Goal: Information Seeking & Learning: Get advice/opinions

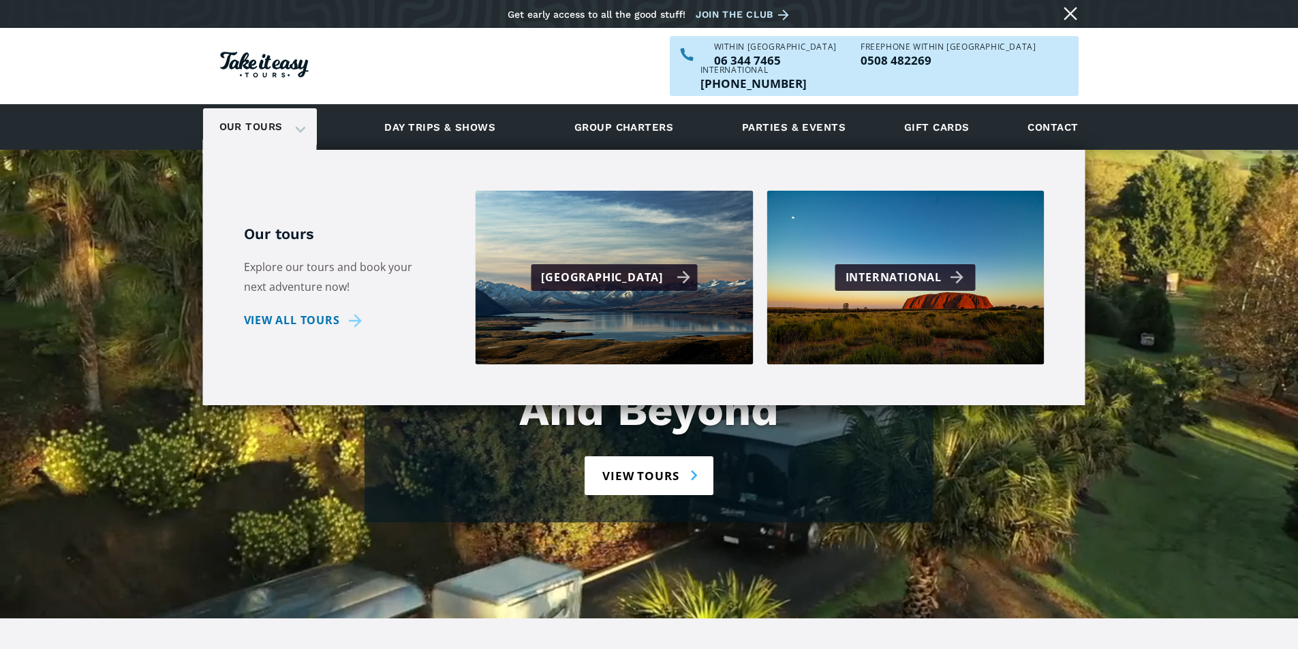
click at [583, 268] on div "[GEOGRAPHIC_DATA]" at bounding box center [615, 278] width 149 height 20
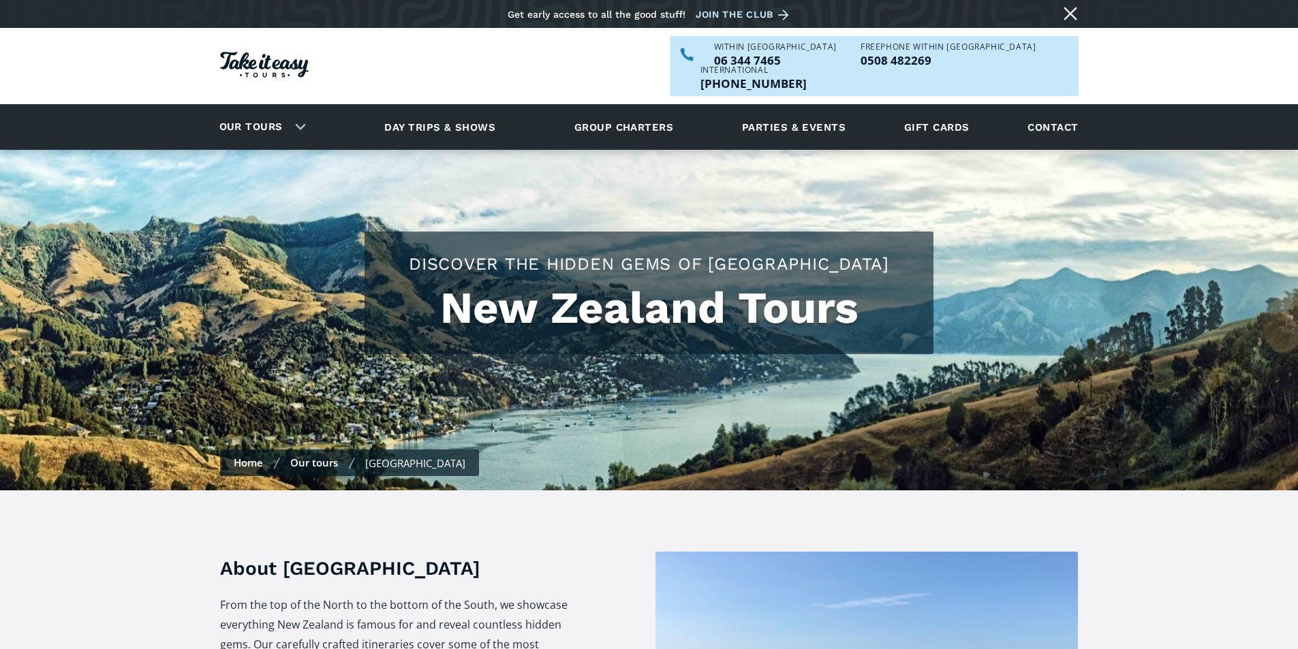
checkbox input "true"
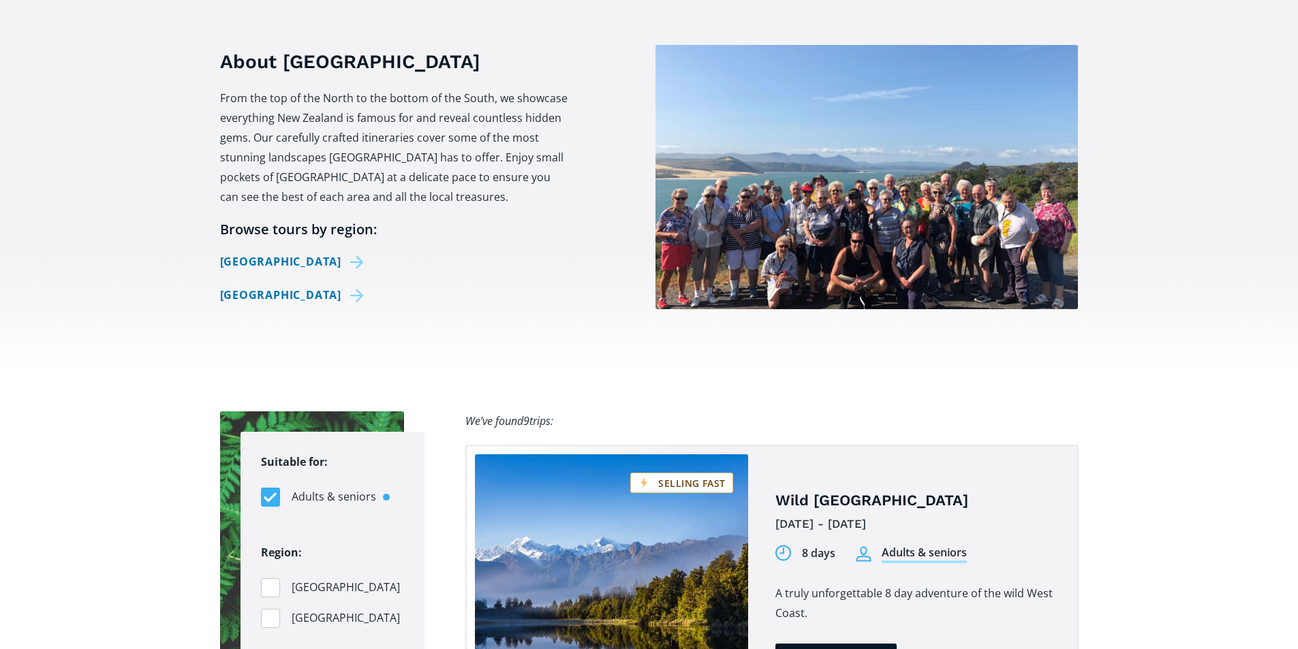
scroll to position [545, 0]
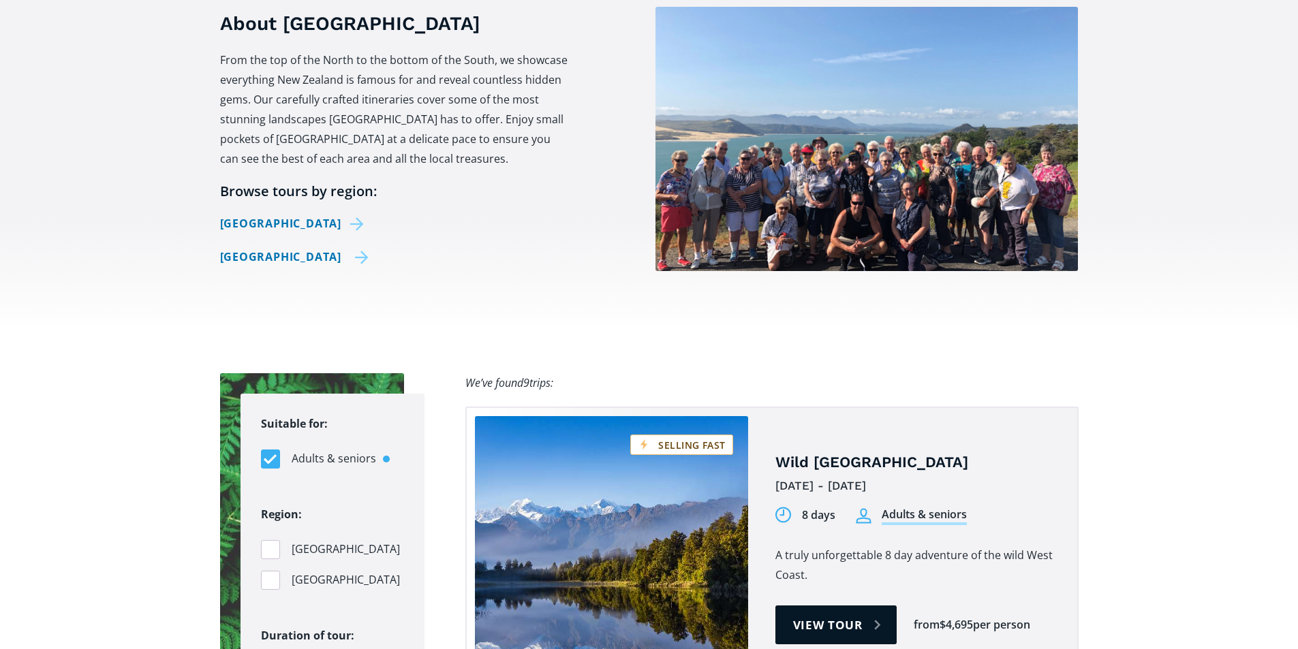
click at [307, 247] on link "[GEOGRAPHIC_DATA]" at bounding box center [294, 257] width 149 height 20
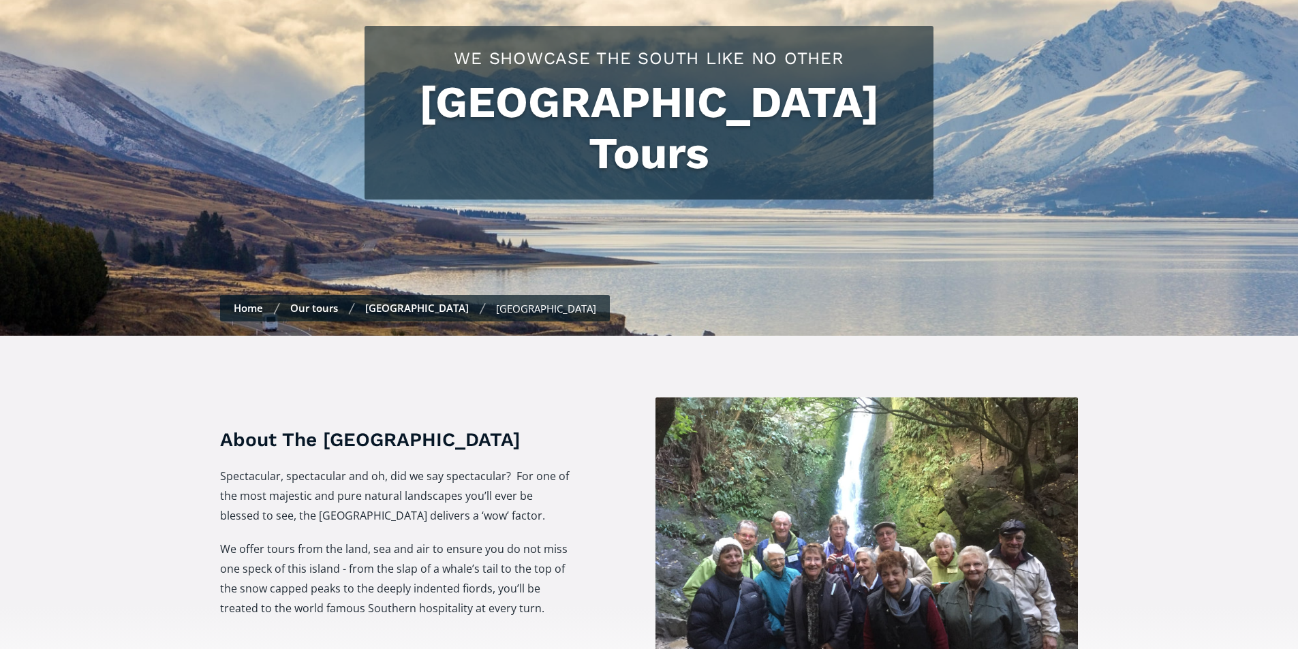
scroll to position [204, 0]
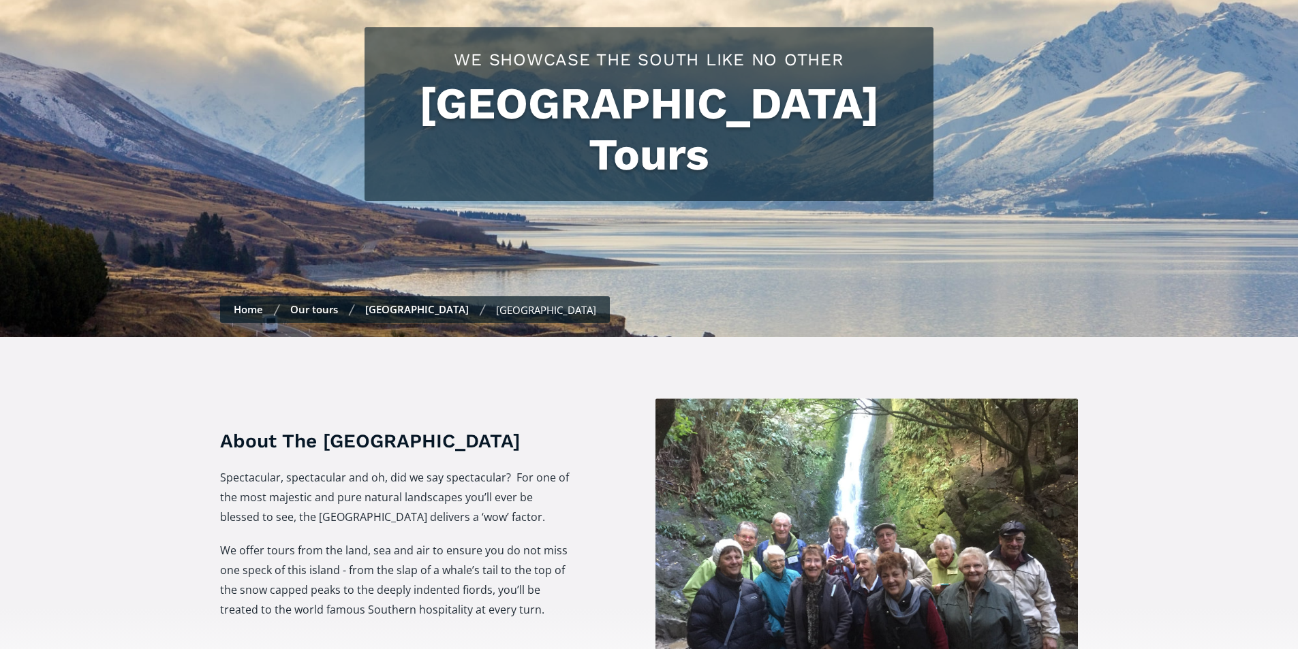
click at [307, 303] on link "Our tours" at bounding box center [314, 310] width 48 height 14
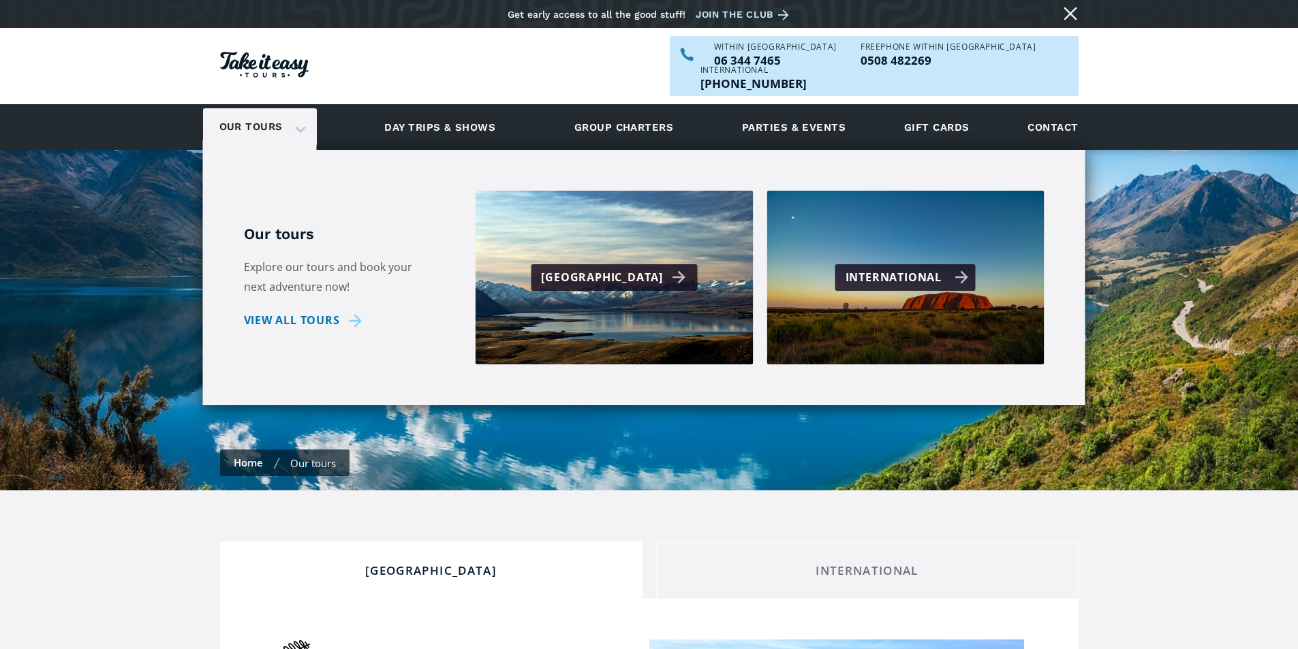
click at [864, 268] on div "International" at bounding box center [907, 278] width 123 height 20
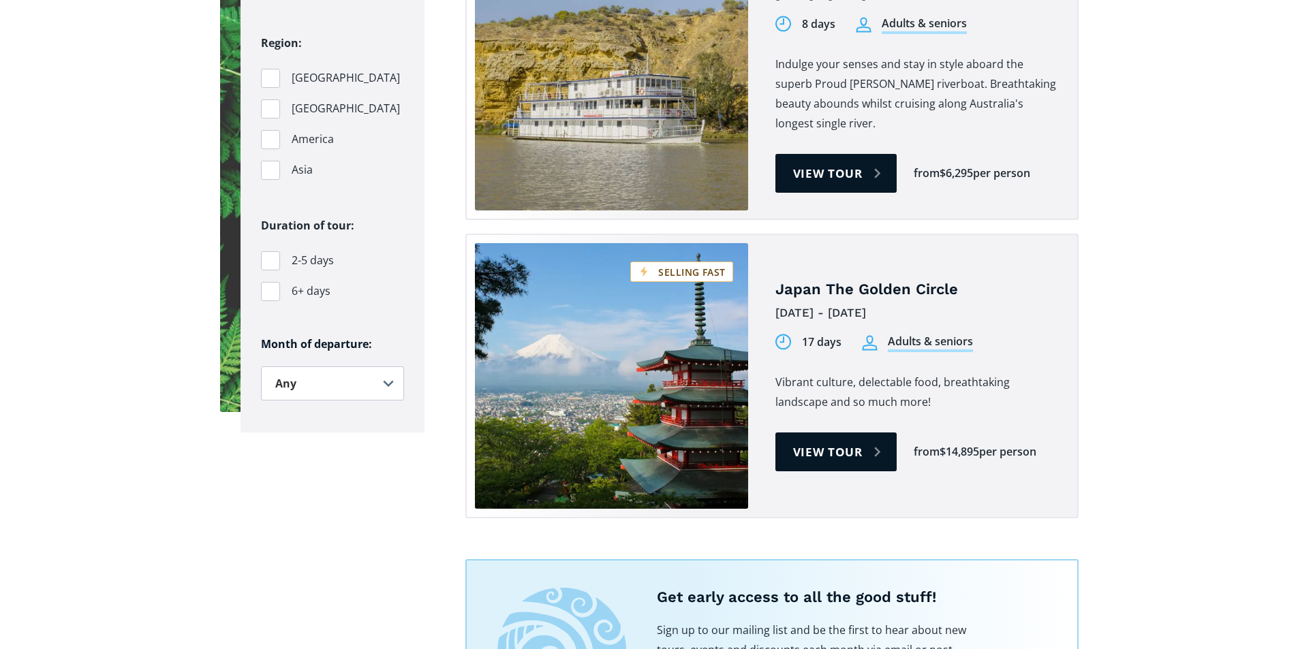
scroll to position [1022, 0]
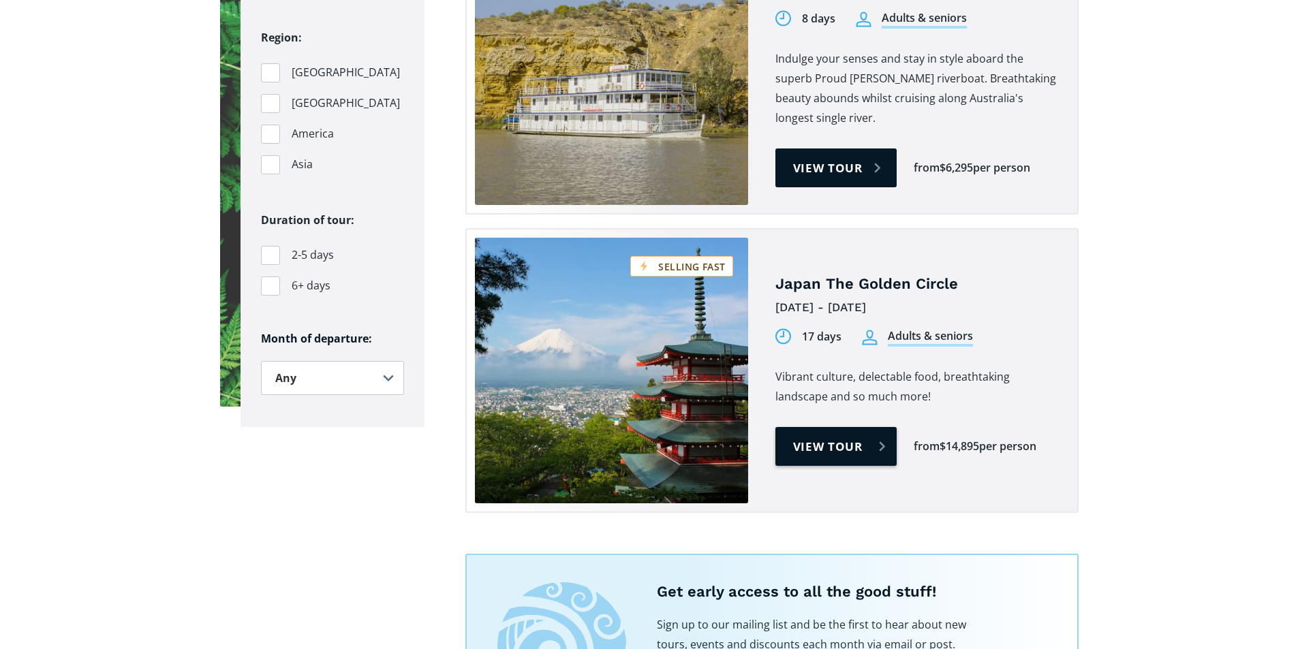
click at [845, 427] on link "View tour" at bounding box center [836, 446] width 122 height 39
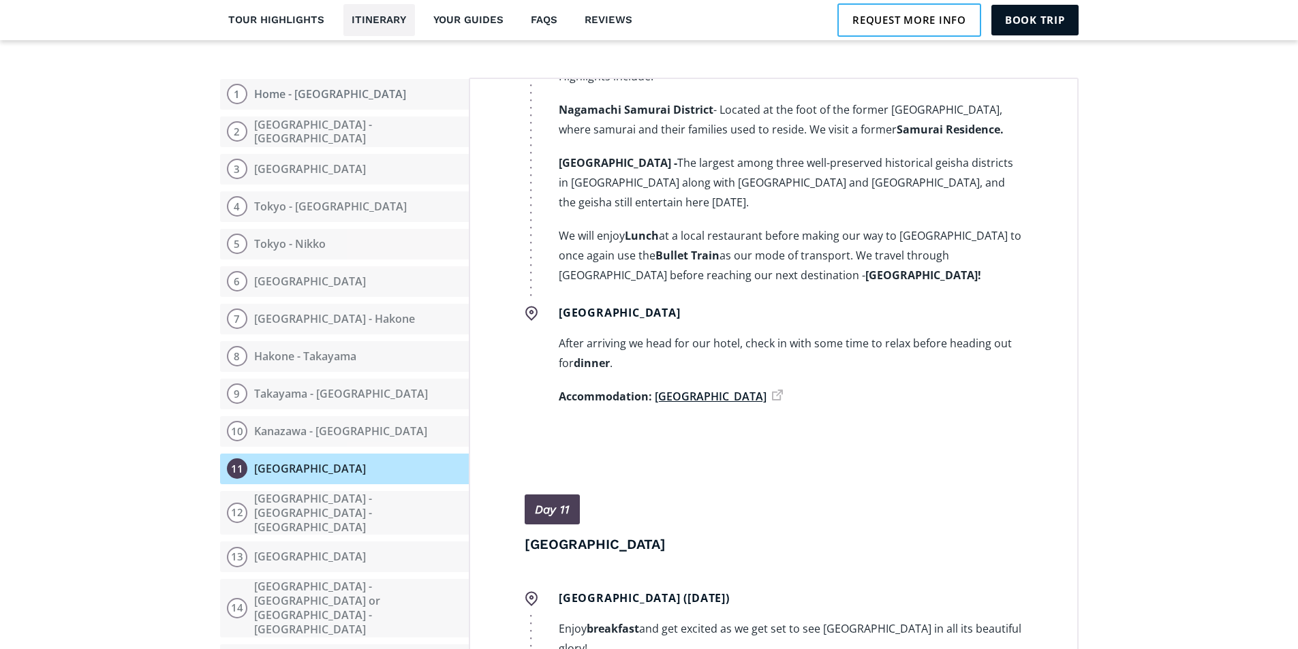
scroll to position [4701, 0]
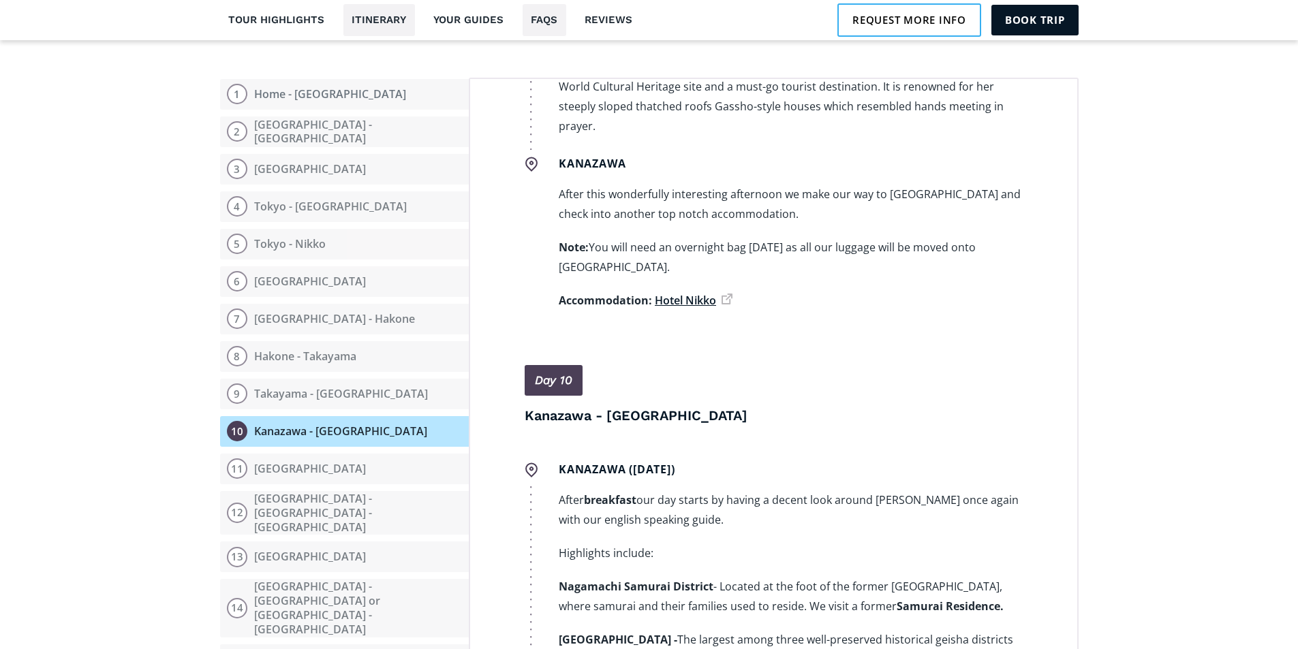
click at [537, 20] on link "FAQs" at bounding box center [545, 20] width 44 height 32
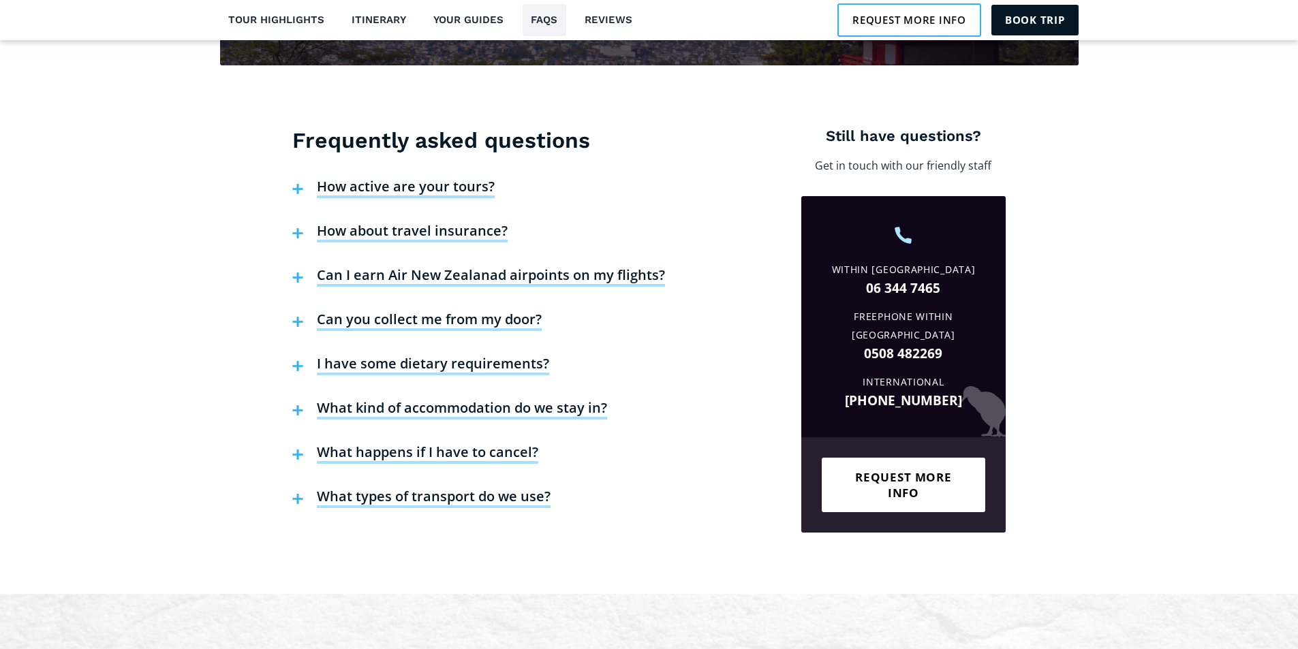
scroll to position [3038, 0]
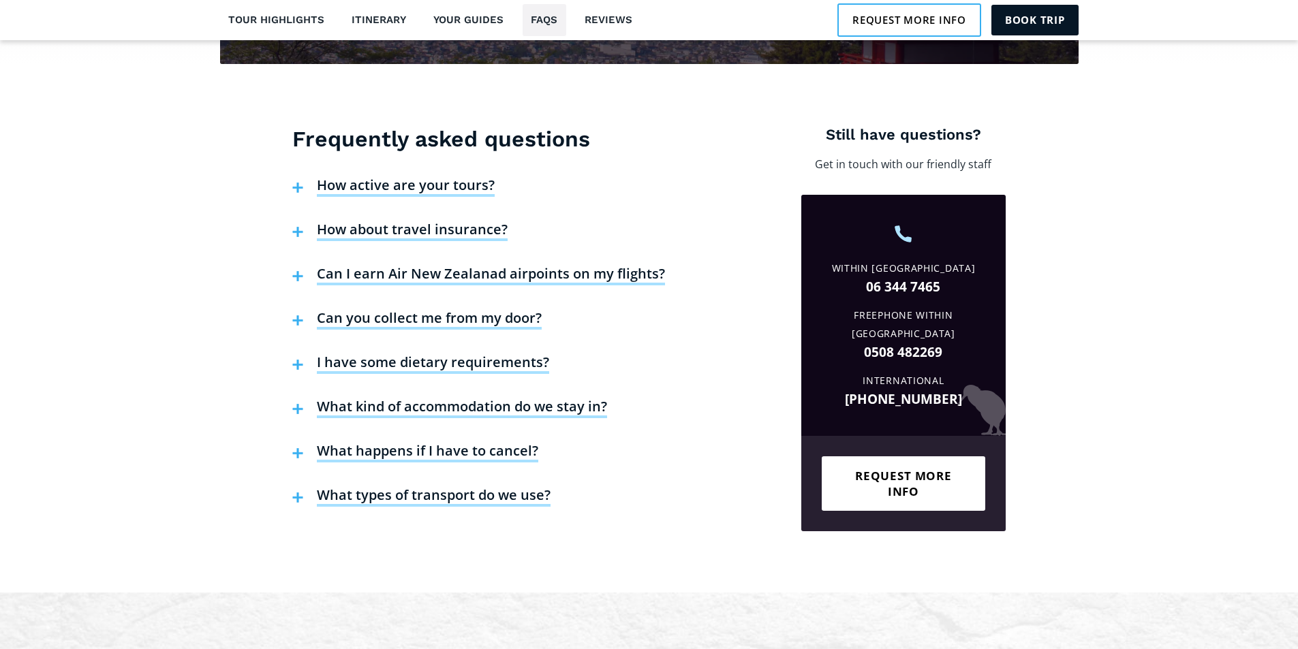
click at [438, 176] on h4 "How active are your tours?" at bounding box center [406, 186] width 178 height 20
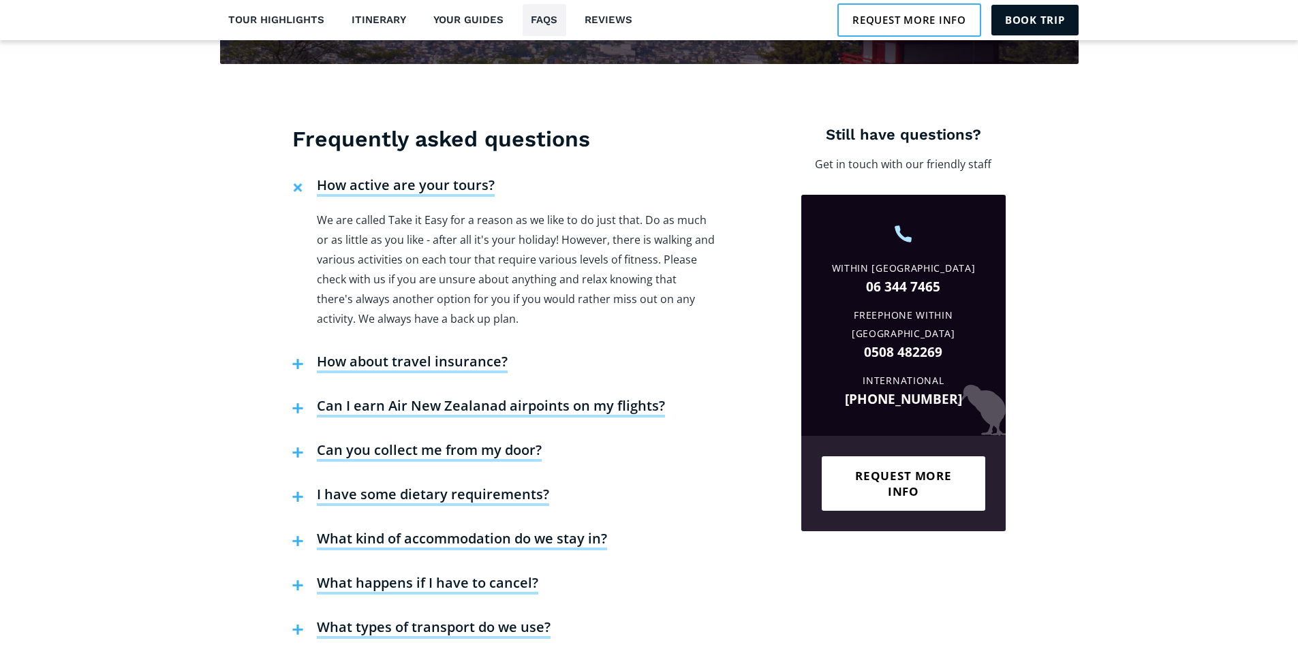
click at [523, 397] on h4 "Can I earn Air New Zealanad airpoints on my flights?" at bounding box center [491, 407] width 348 height 20
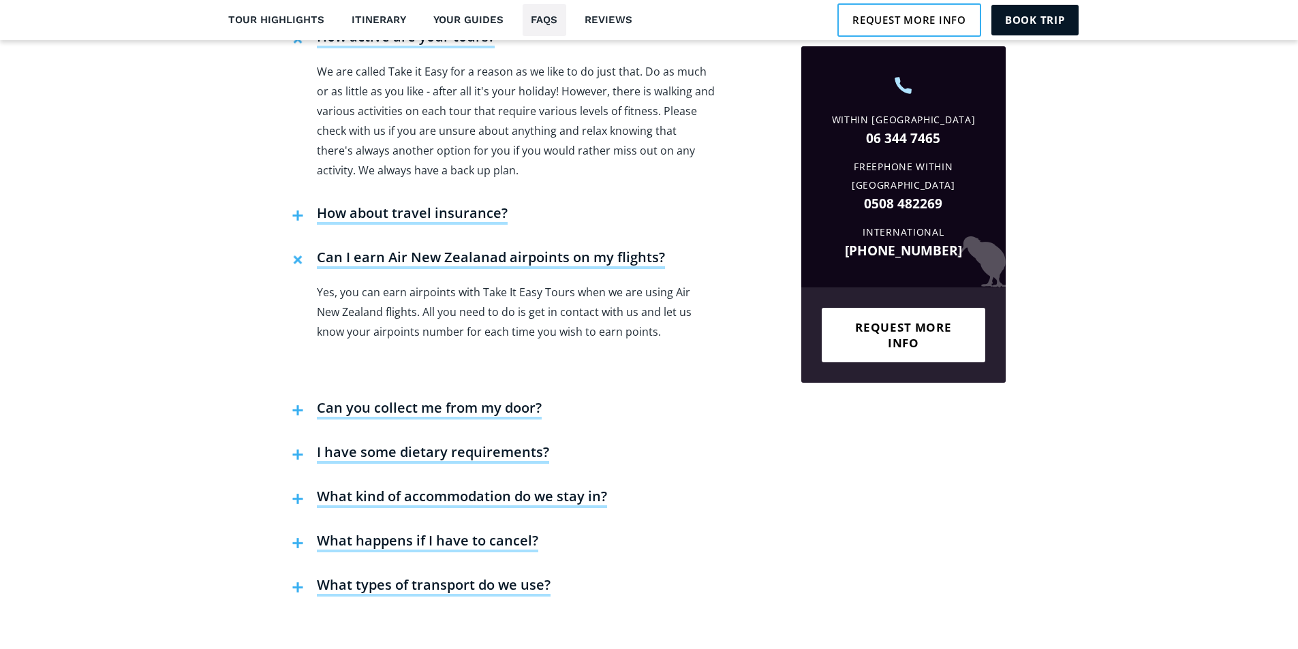
scroll to position [3311, 0]
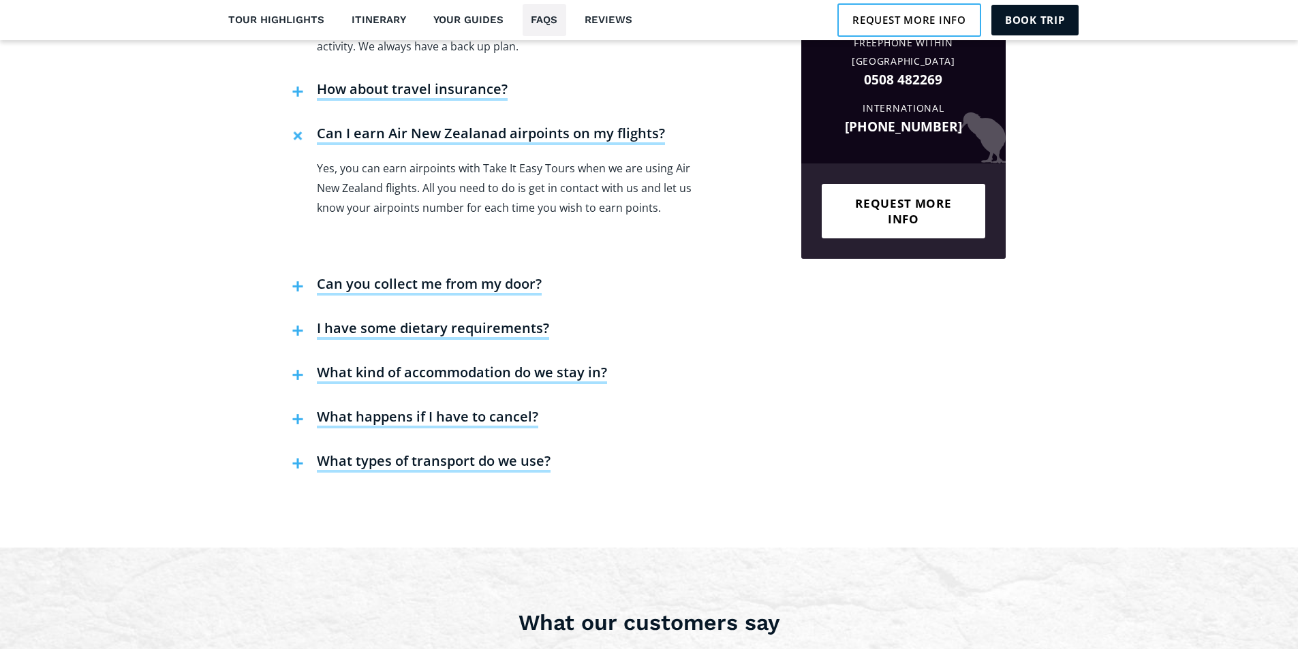
click at [516, 452] on h4 "What types of transport do we use?" at bounding box center [434, 462] width 234 height 20
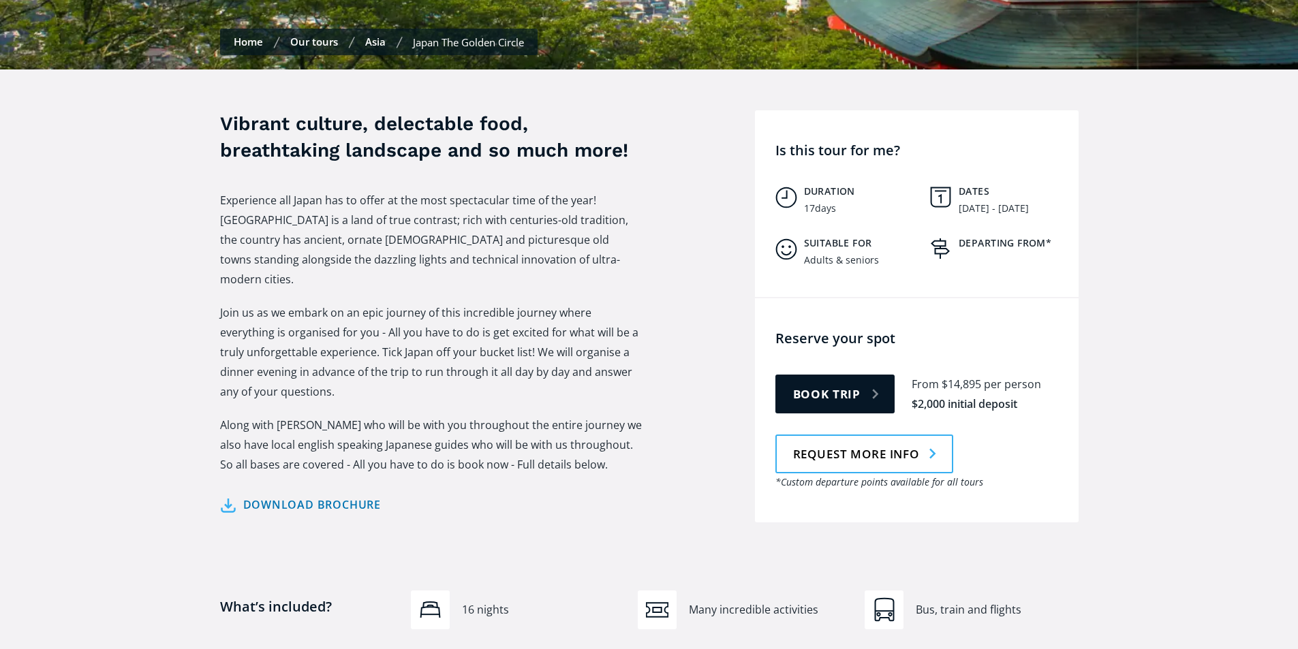
scroll to position [477, 0]
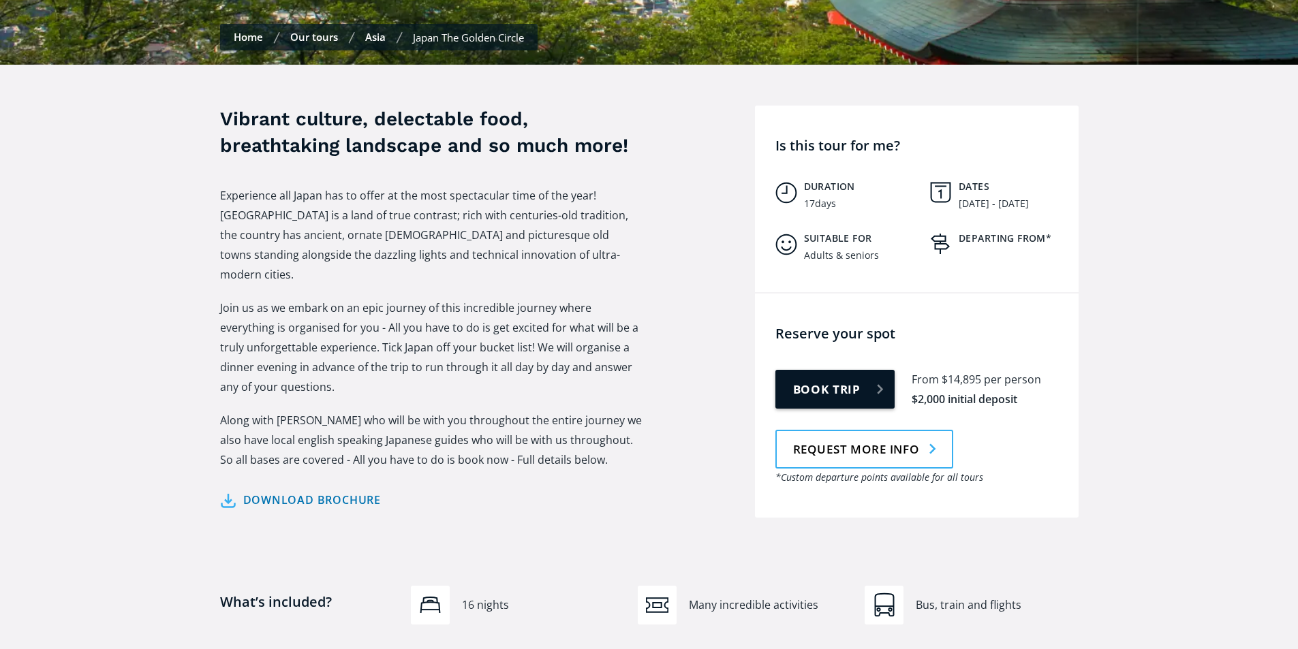
click at [834, 370] on link "Book trip" at bounding box center [835, 389] width 120 height 39
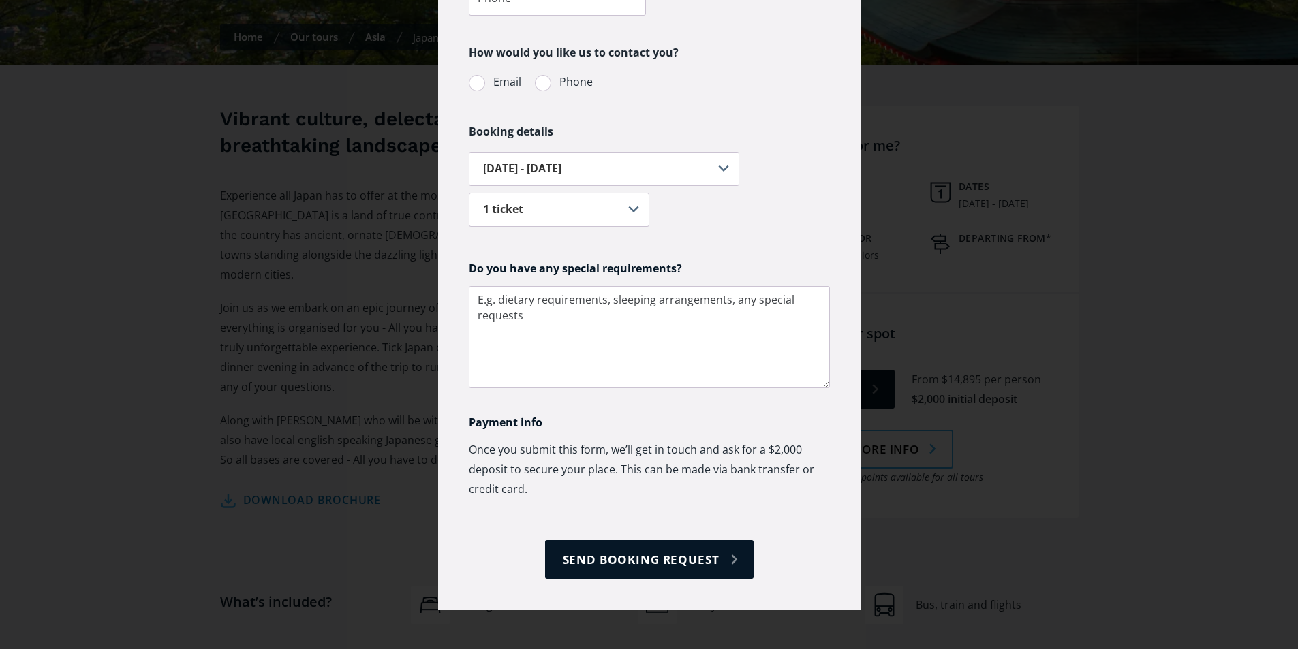
scroll to position [202, 0]
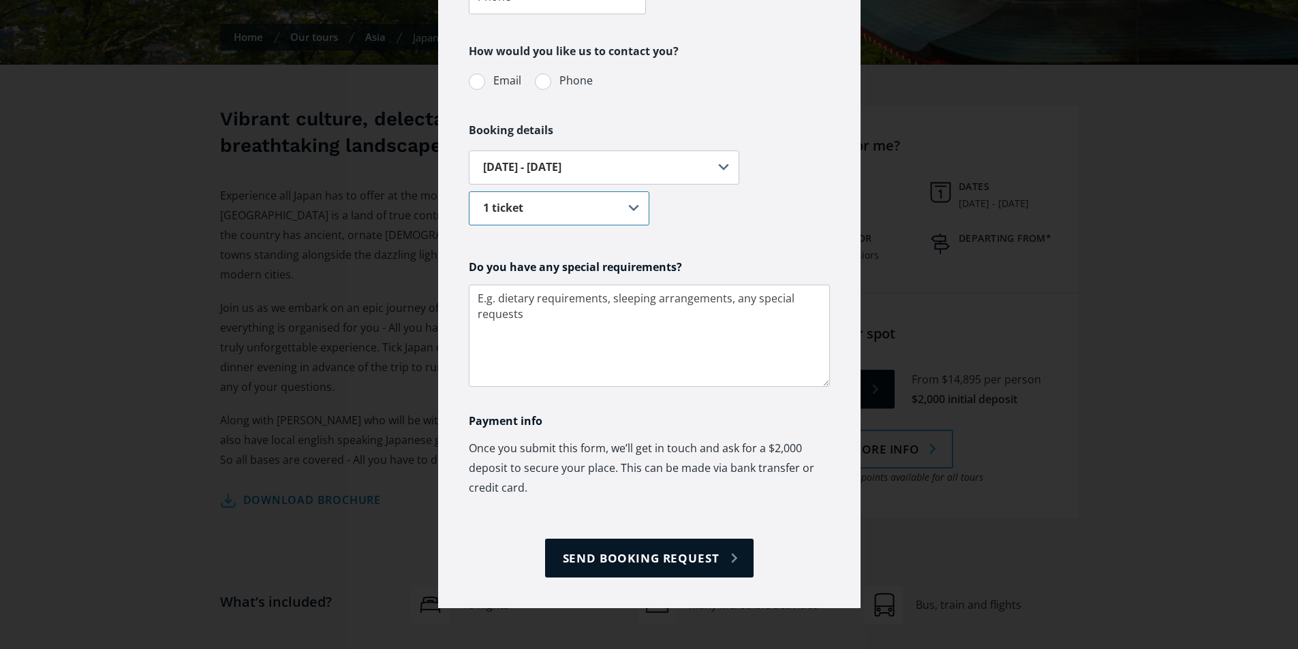
click at [625, 203] on select "1 ticket 2 tickets 3 tickets 4 tickets 5 or more tickets" at bounding box center [559, 208] width 181 height 34
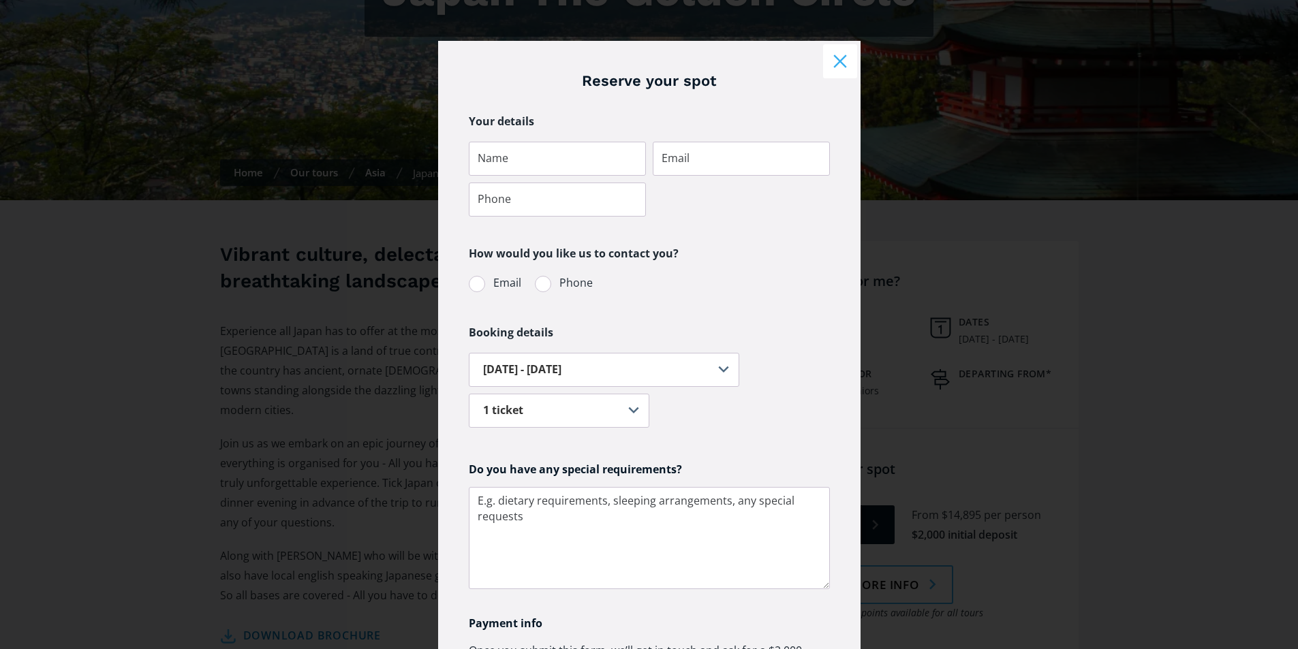
scroll to position [341, 0]
click at [836, 67] on button "Close modal" at bounding box center [840, 61] width 34 height 34
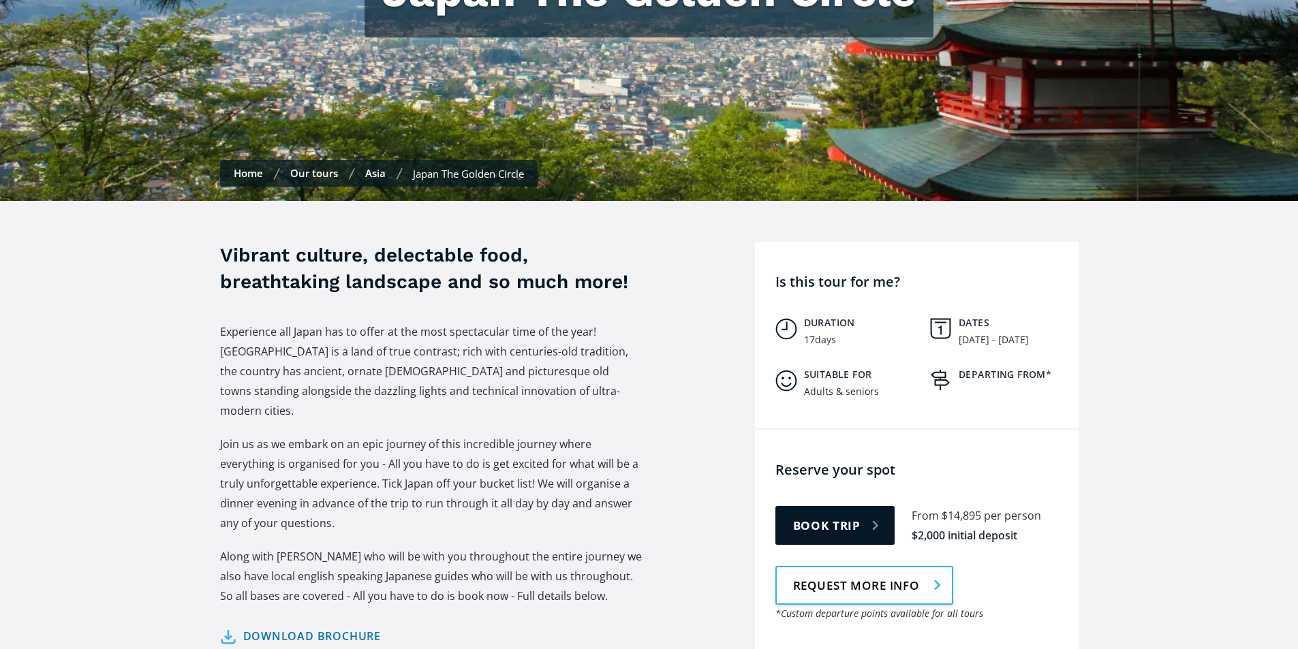
click at [824, 566] on link "Request more info" at bounding box center [864, 585] width 178 height 39
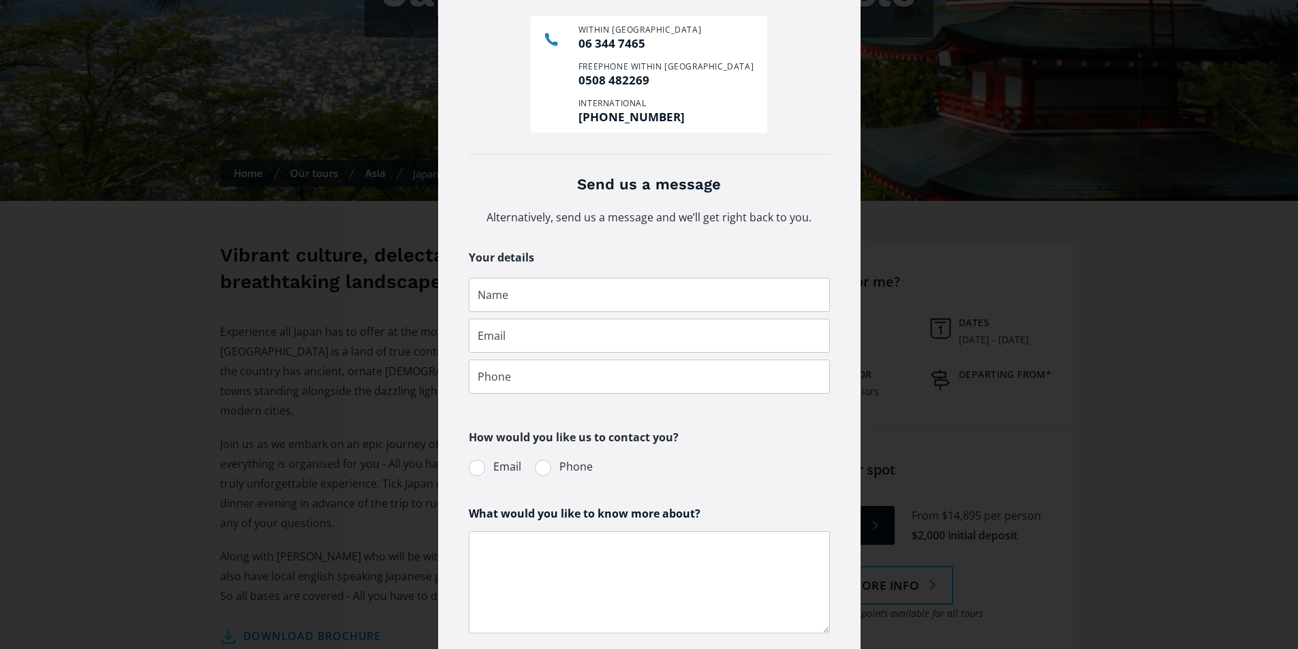
scroll to position [108, 0]
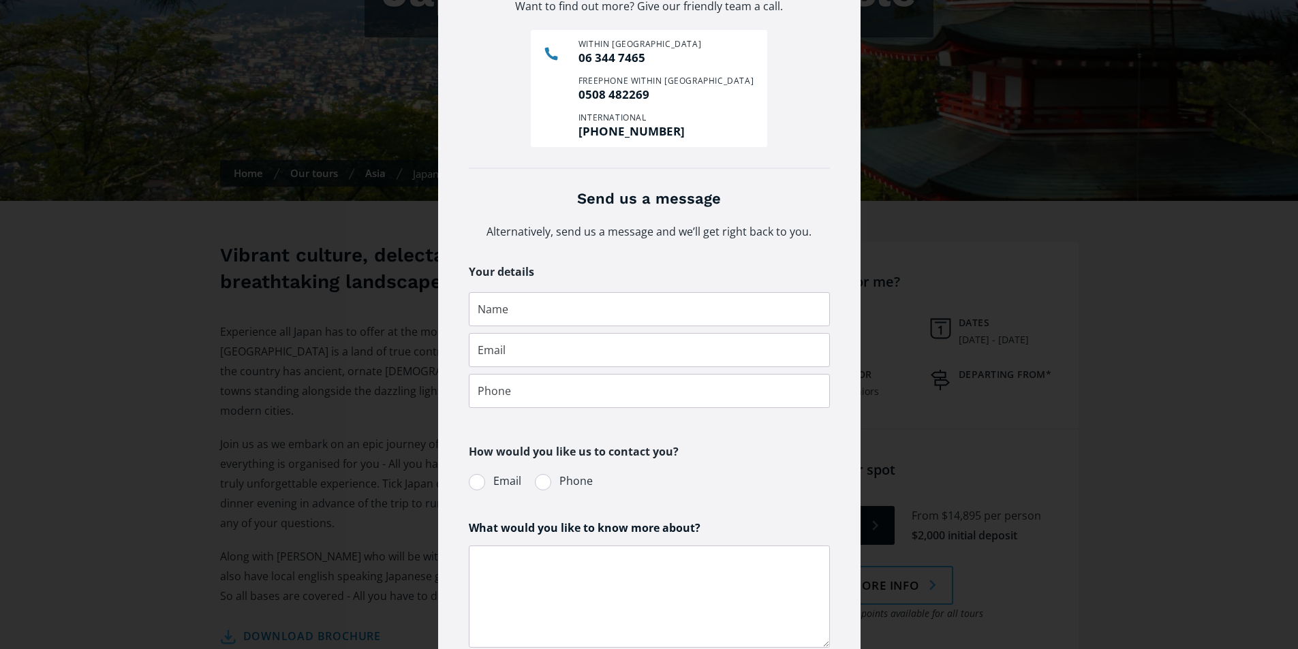
click at [474, 484] on div "Request more info pop-up form" at bounding box center [477, 482] width 16 height 16
click at [482, 484] on input "Email" at bounding box center [486, 481] width 9 height 9
radio input "true"
click at [526, 314] on input "Request more info pop-up form" at bounding box center [649, 309] width 361 height 34
type input "Louise Turton"
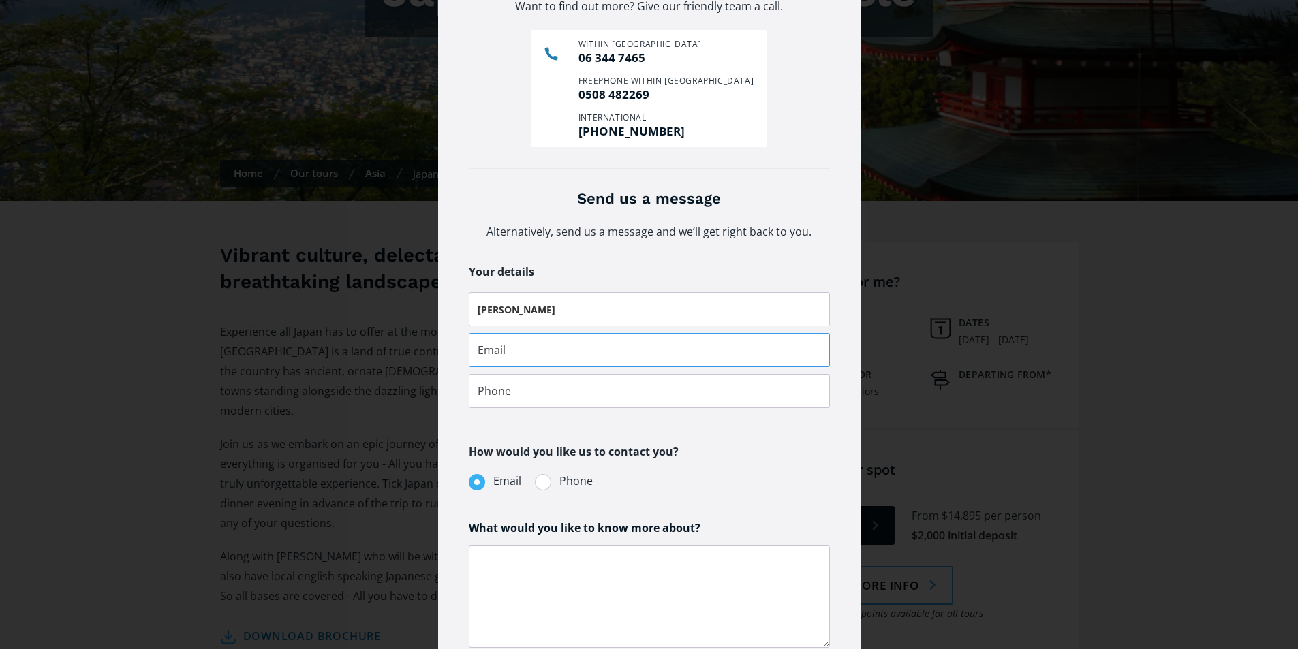
type input "louise.turton1812@gmail.com"
type input "0273262530"
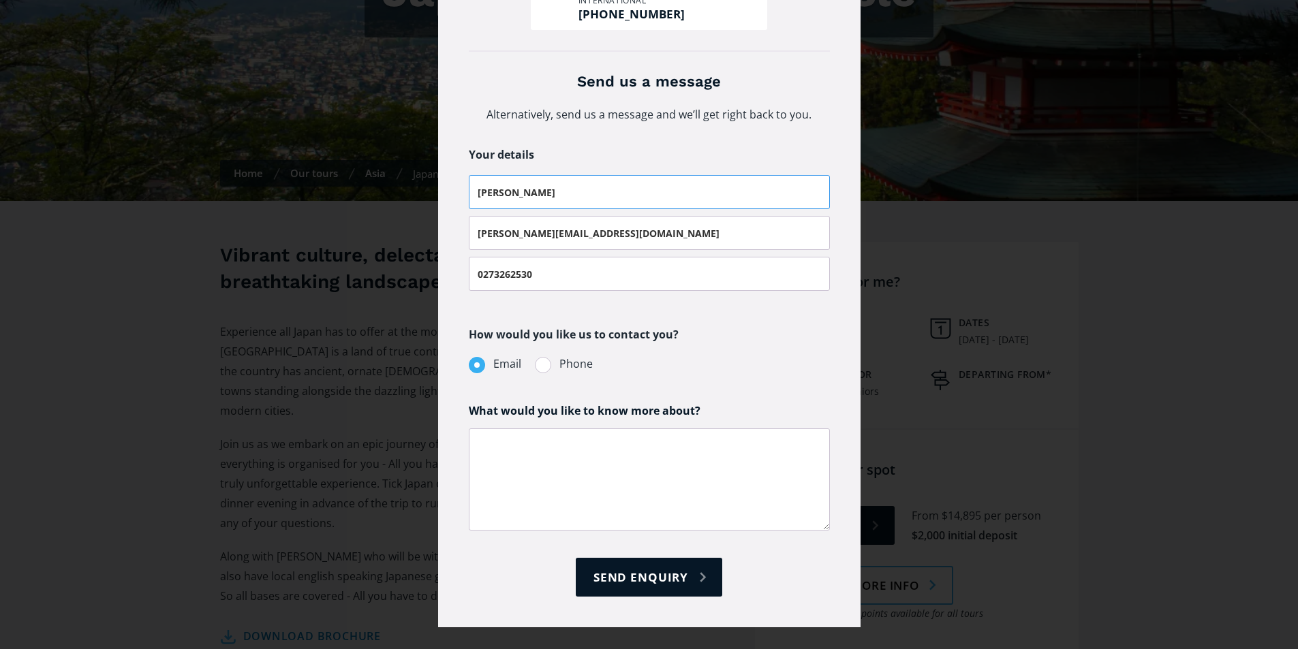
scroll to position [245, 0]
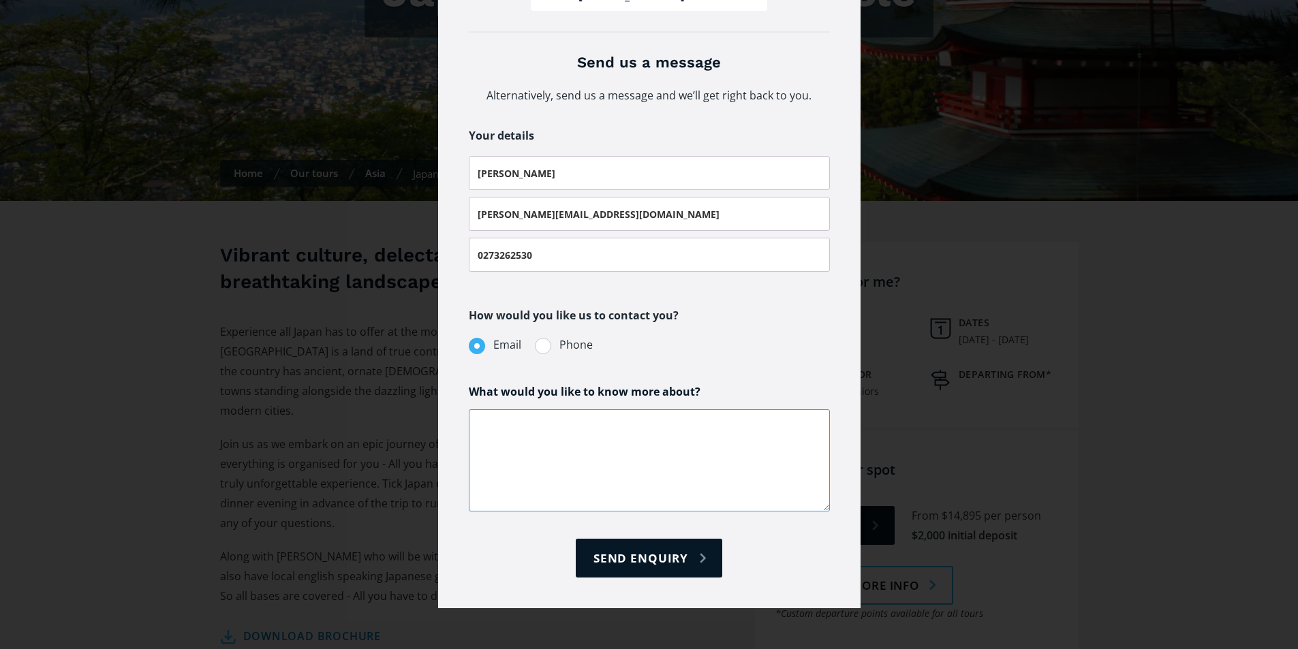
click at [484, 422] on textarea "Request more info pop-up form" at bounding box center [649, 461] width 361 height 102
type textarea "H"
click at [527, 449] on textarea "What is the group size? How much is a single supplement? What is you average ag…" at bounding box center [649, 461] width 361 height 102
click at [0, 0] on span "your" at bounding box center [0, 0] width 0 height 0
click at [646, 454] on textarea "What is the group size? How much is a single supplement? What is your average a…" at bounding box center [649, 461] width 361 height 102
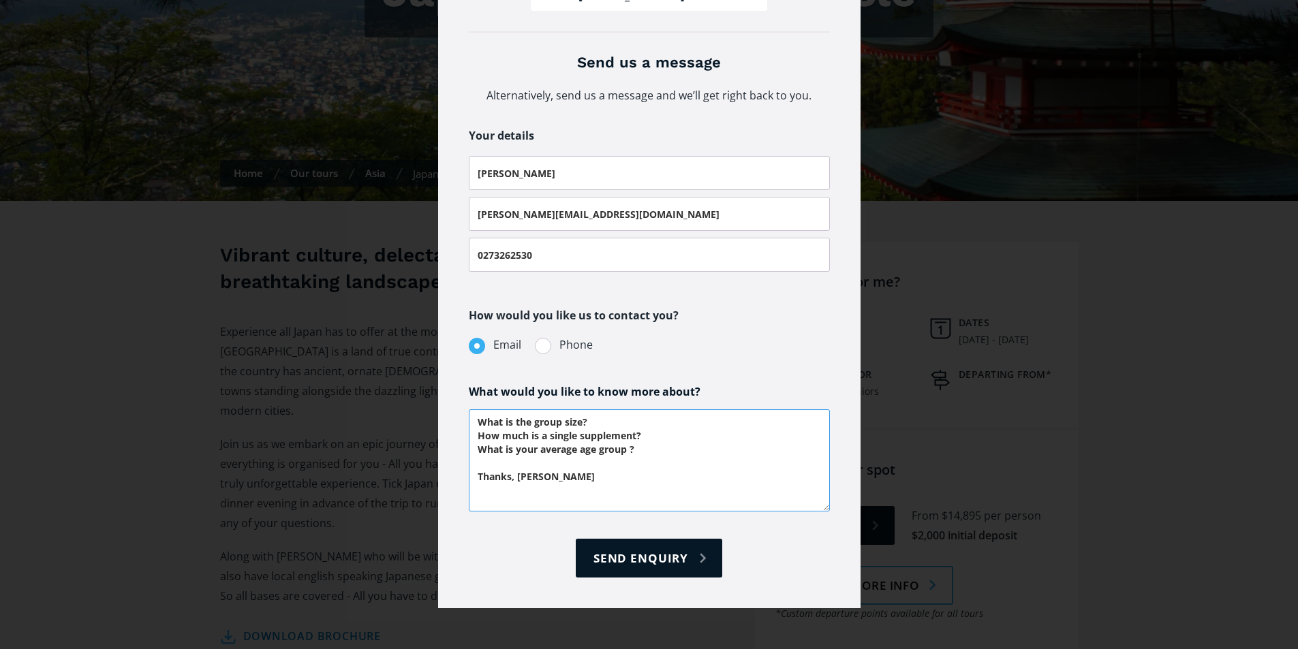
click at [646, 449] on textarea "What is the group size? How much is a single supplement? What is your average a…" at bounding box center [649, 461] width 361 height 102
type textarea "What is the group size? How much is a single supplement? What is your average a…"
click at [631, 557] on input "Send enquiry" at bounding box center [649, 558] width 146 height 39
type input "Please wait..."
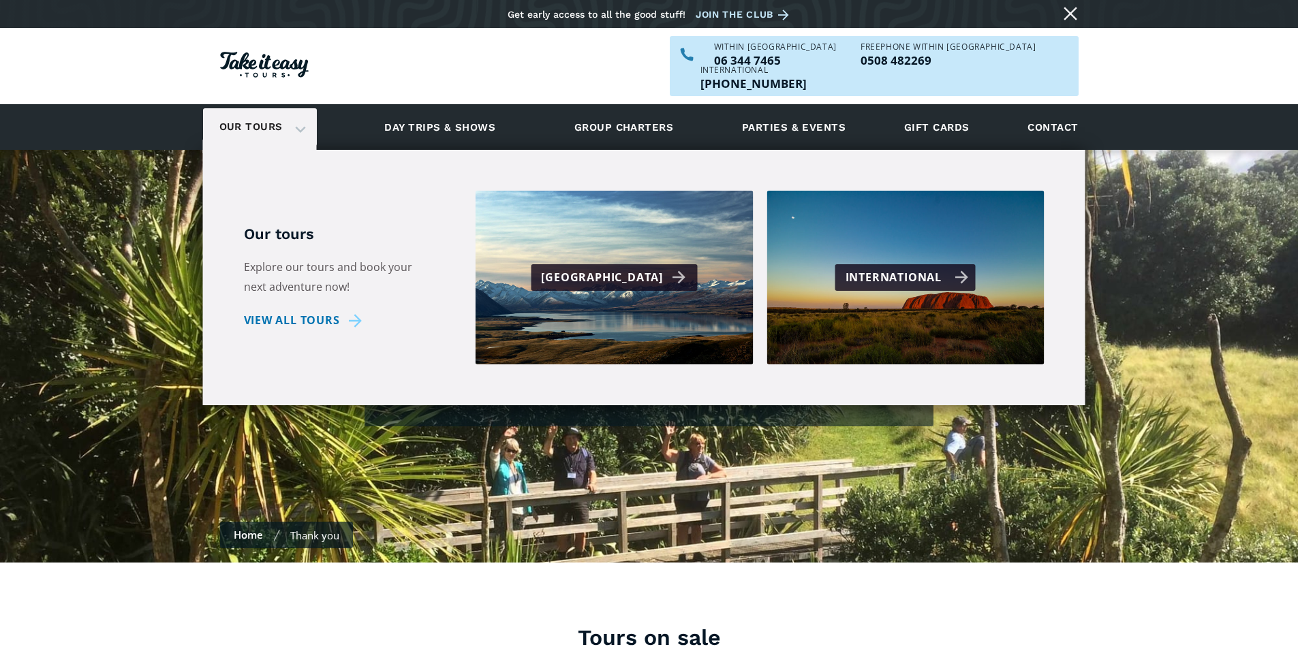
click at [863, 271] on div "International" at bounding box center [906, 278] width 278 height 174
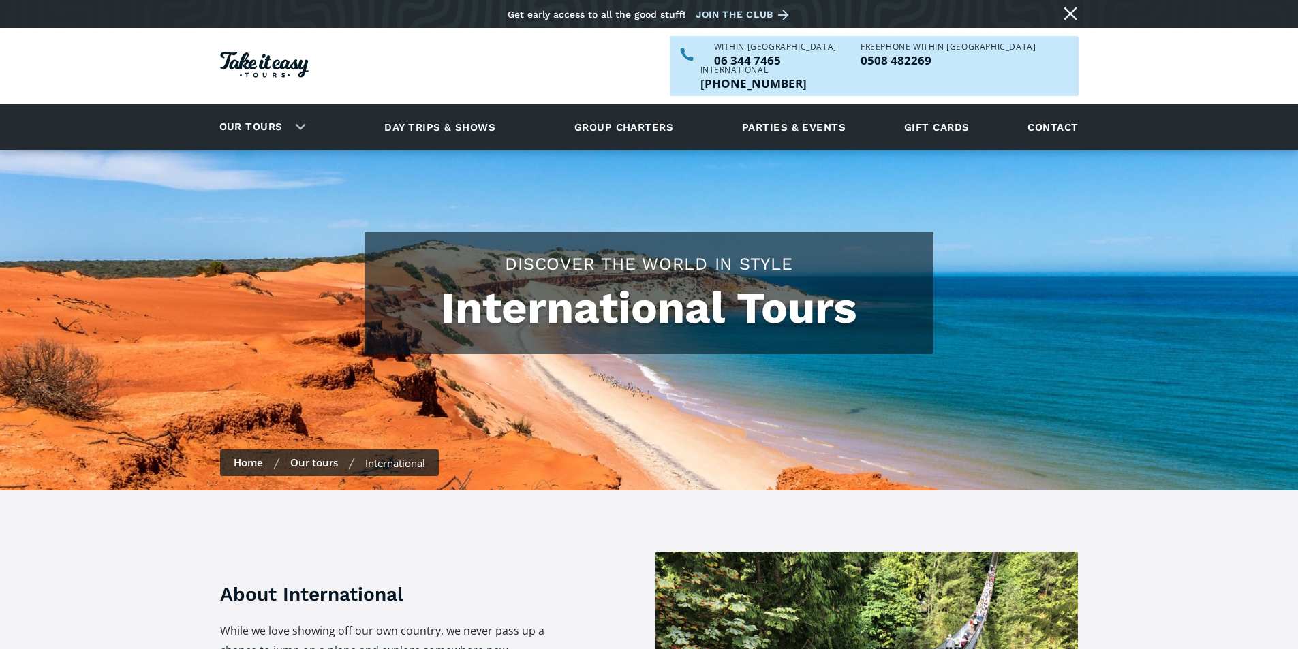
checkbox input "true"
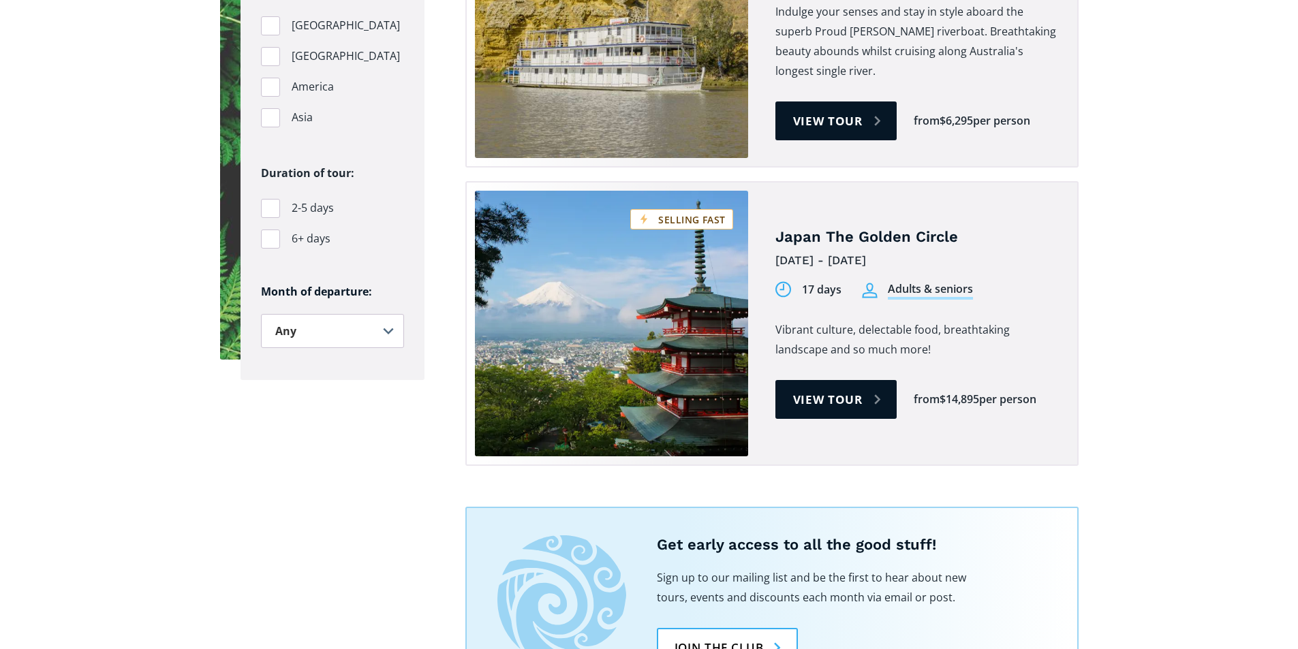
scroll to position [1090, 0]
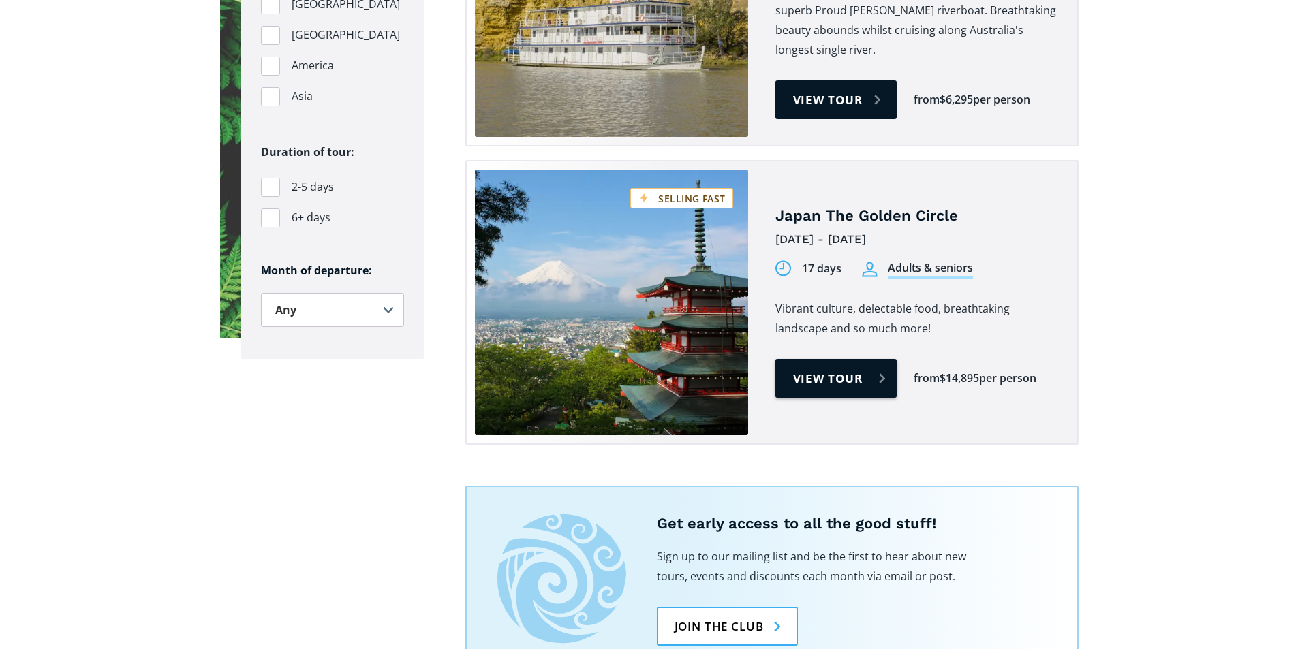
click at [824, 359] on link "View tour" at bounding box center [836, 378] width 122 height 39
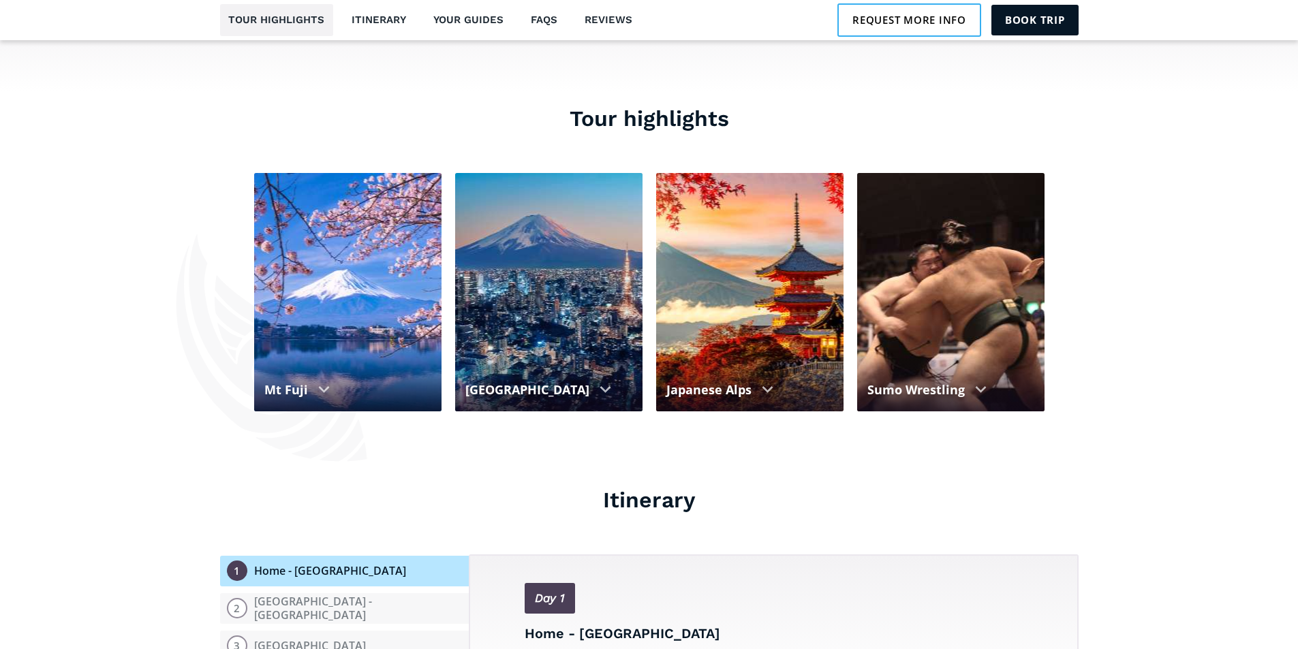
scroll to position [1226, 0]
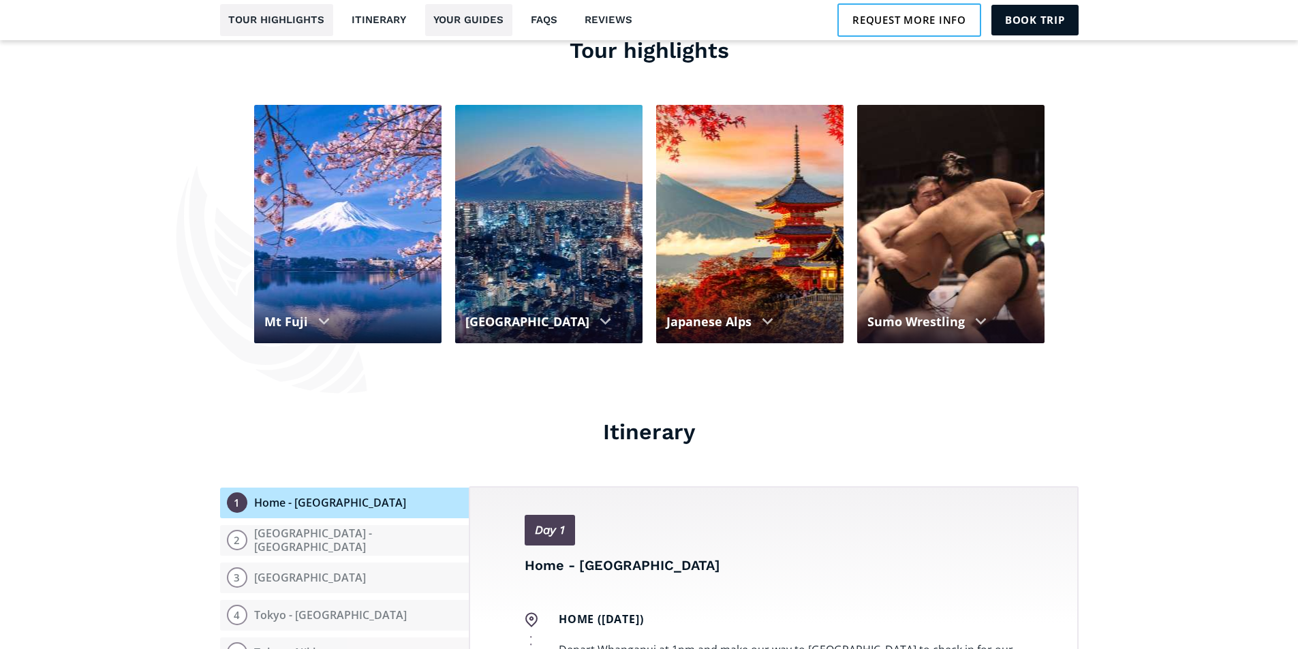
click at [491, 20] on link "Your guides" at bounding box center [468, 20] width 87 height 32
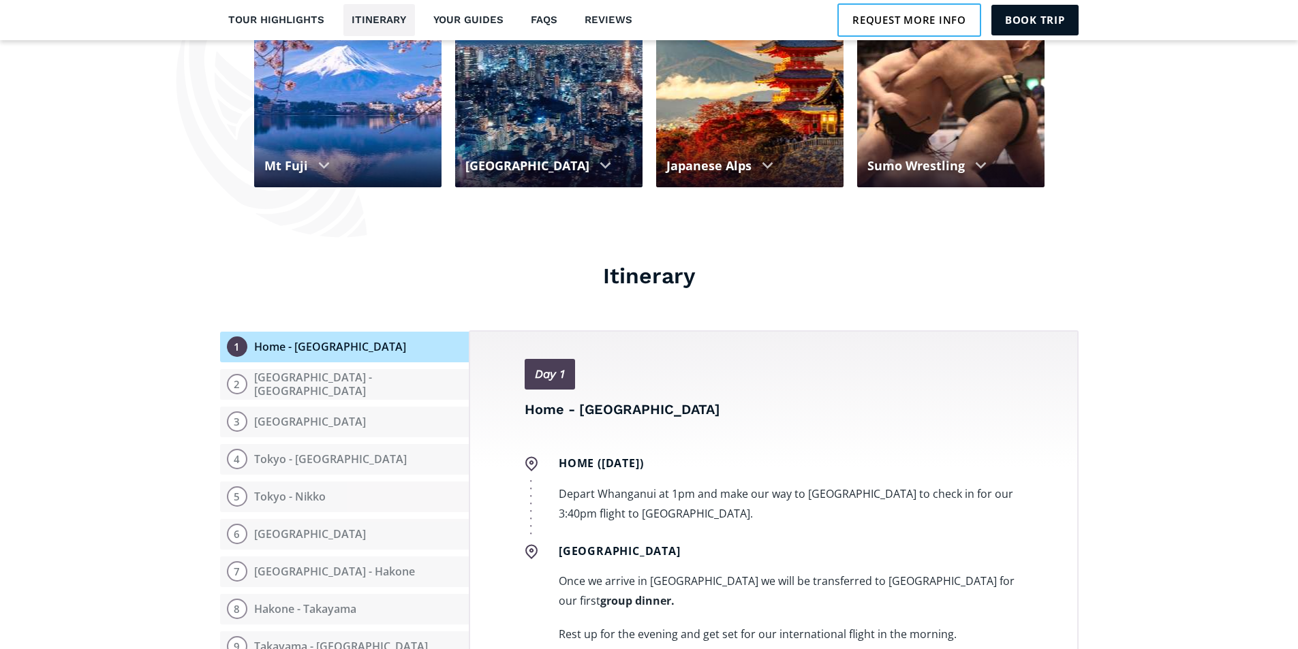
scroll to position [1374, 0]
